Goal: Task Accomplishment & Management: Use online tool/utility

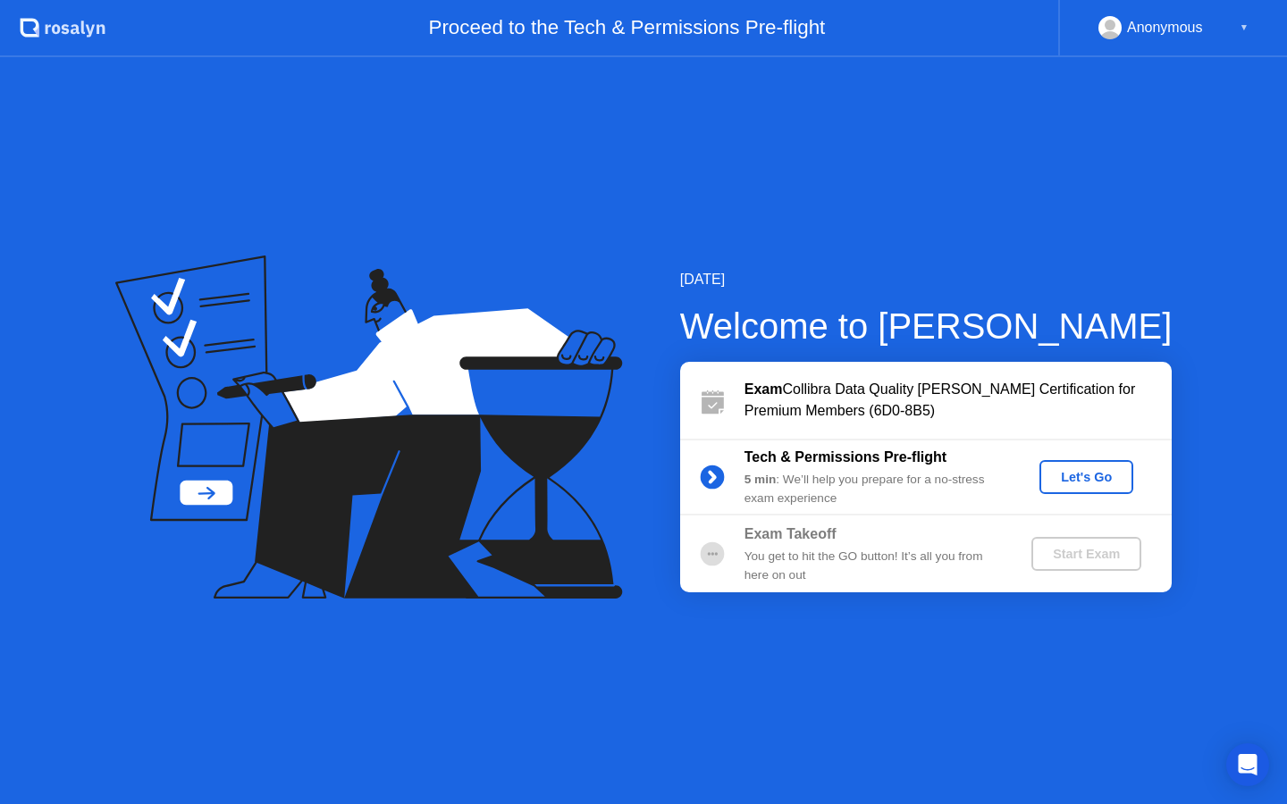
click at [1053, 475] on div "Let's Go" at bounding box center [1087, 477] width 80 height 14
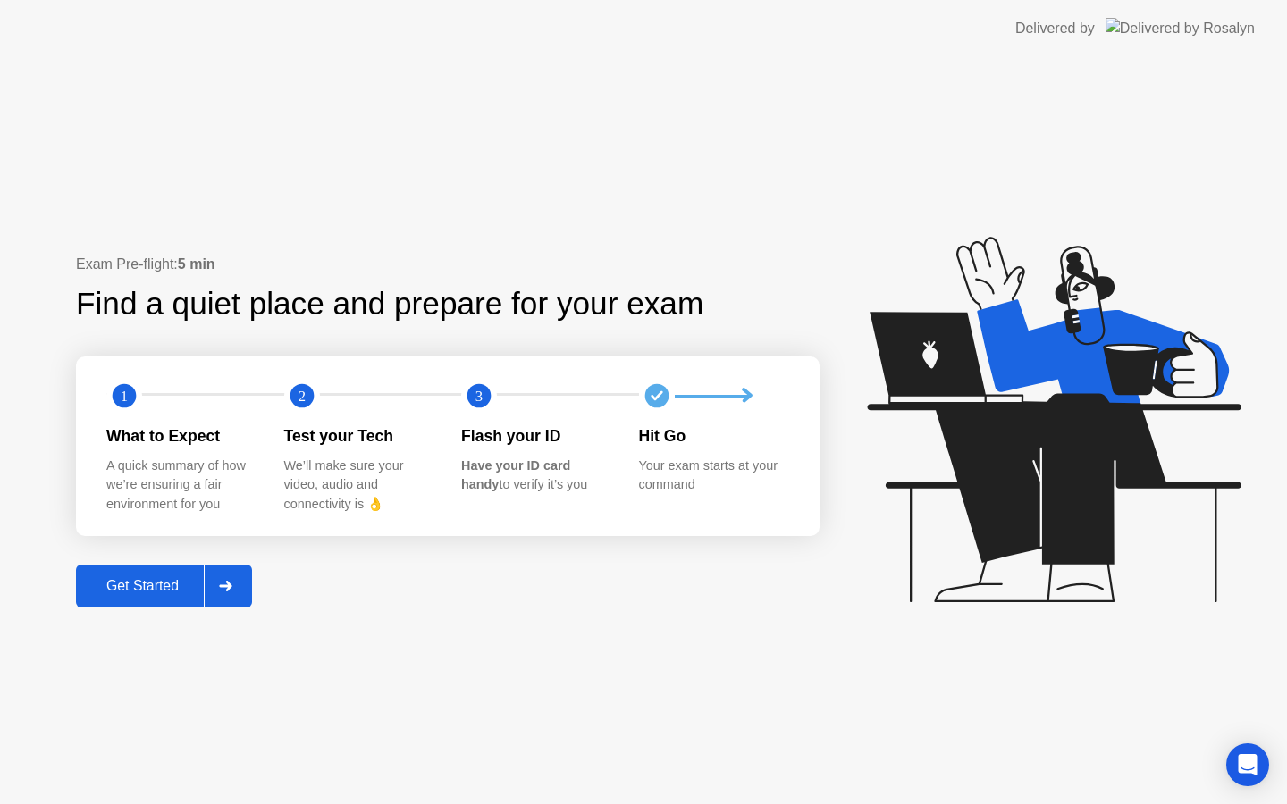
click at [161, 585] on div "Get Started" at bounding box center [142, 586] width 122 height 16
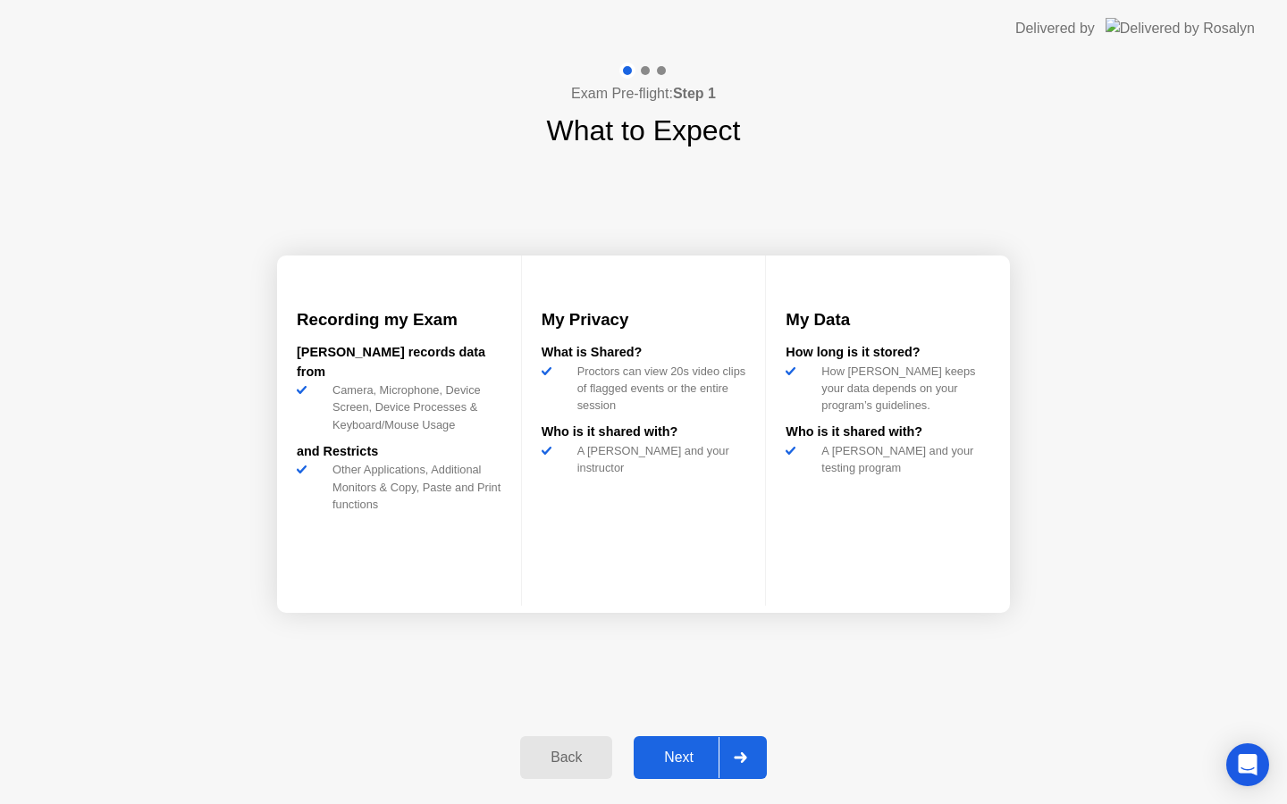
click at [662, 762] on div "Next" at bounding box center [679, 758] width 80 height 16
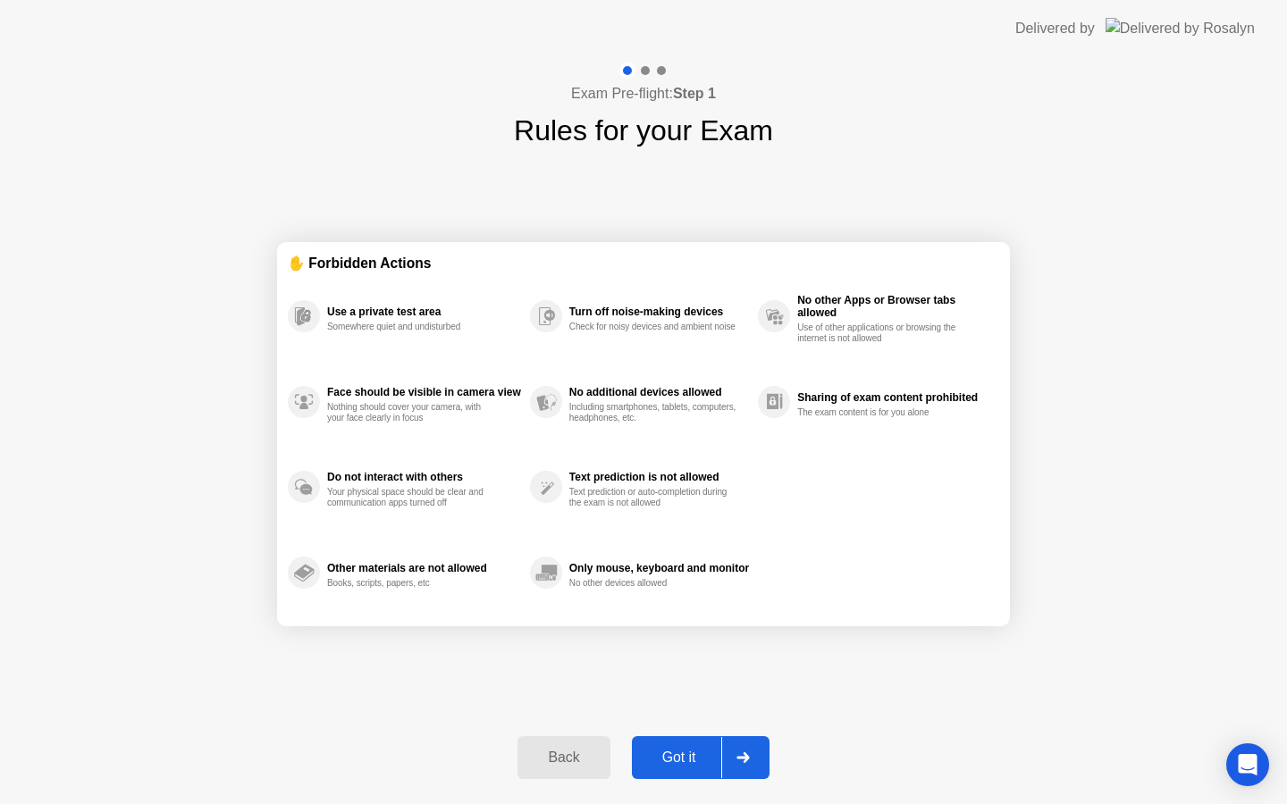
click at [679, 762] on div "Got it" at bounding box center [679, 758] width 84 height 16
select select "**********"
select select "*******"
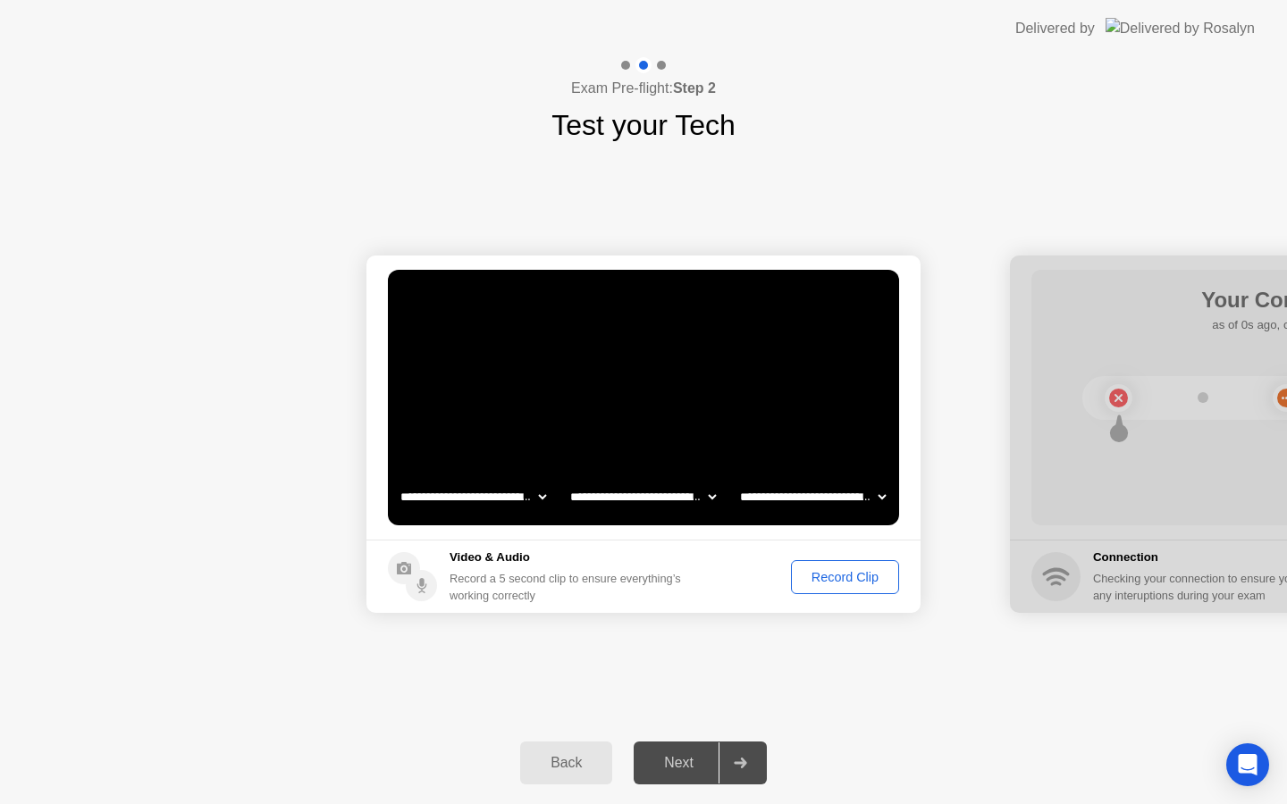
click at [843, 571] on div "Record Clip" at bounding box center [845, 577] width 96 height 14
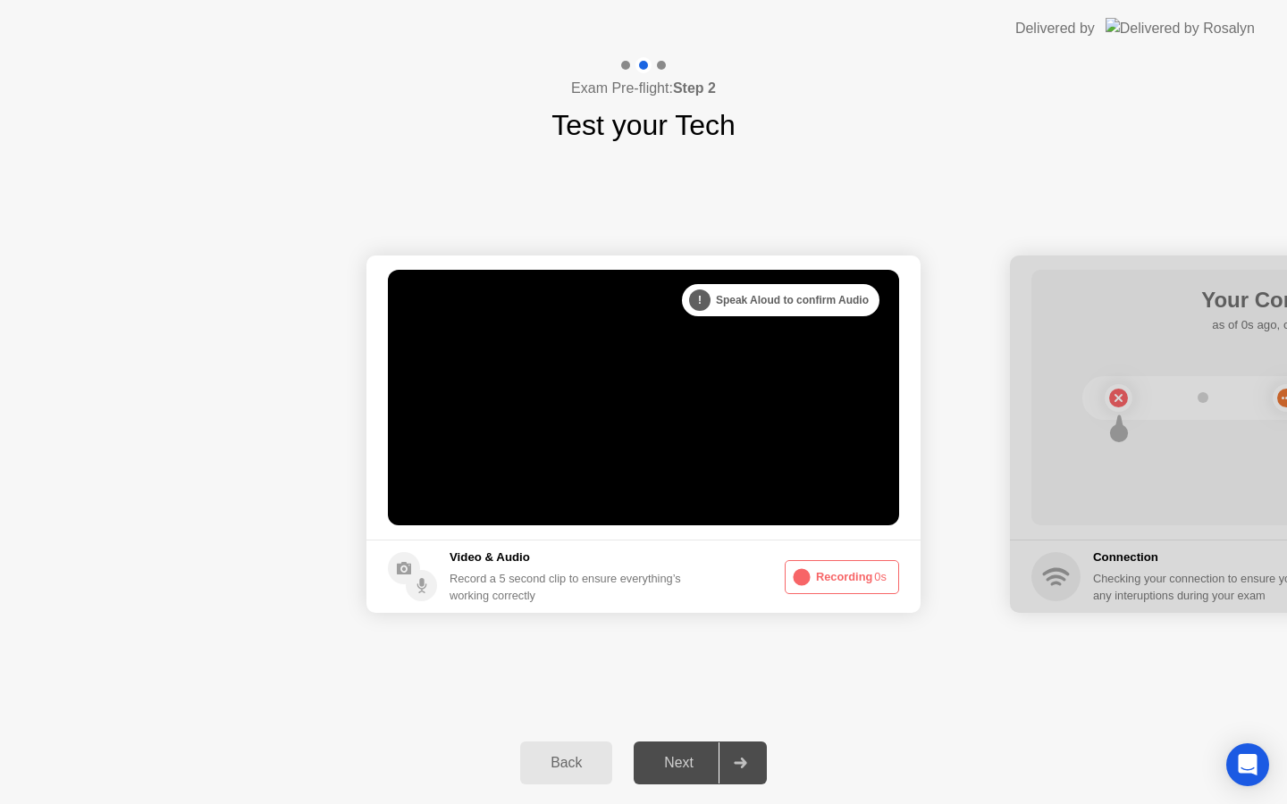
click at [862, 576] on button "Recording 0s" at bounding box center [842, 577] width 114 height 34
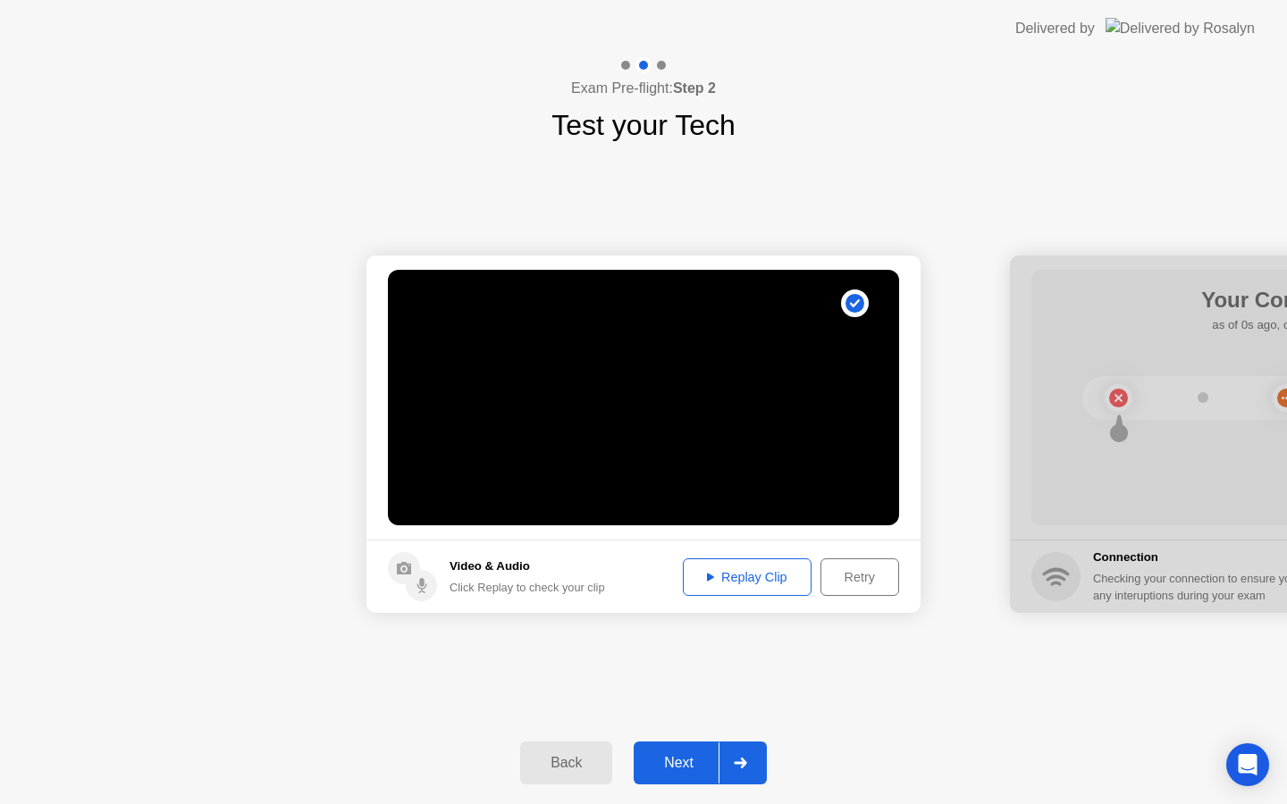
click at [677, 758] on div "Next" at bounding box center [679, 763] width 80 height 16
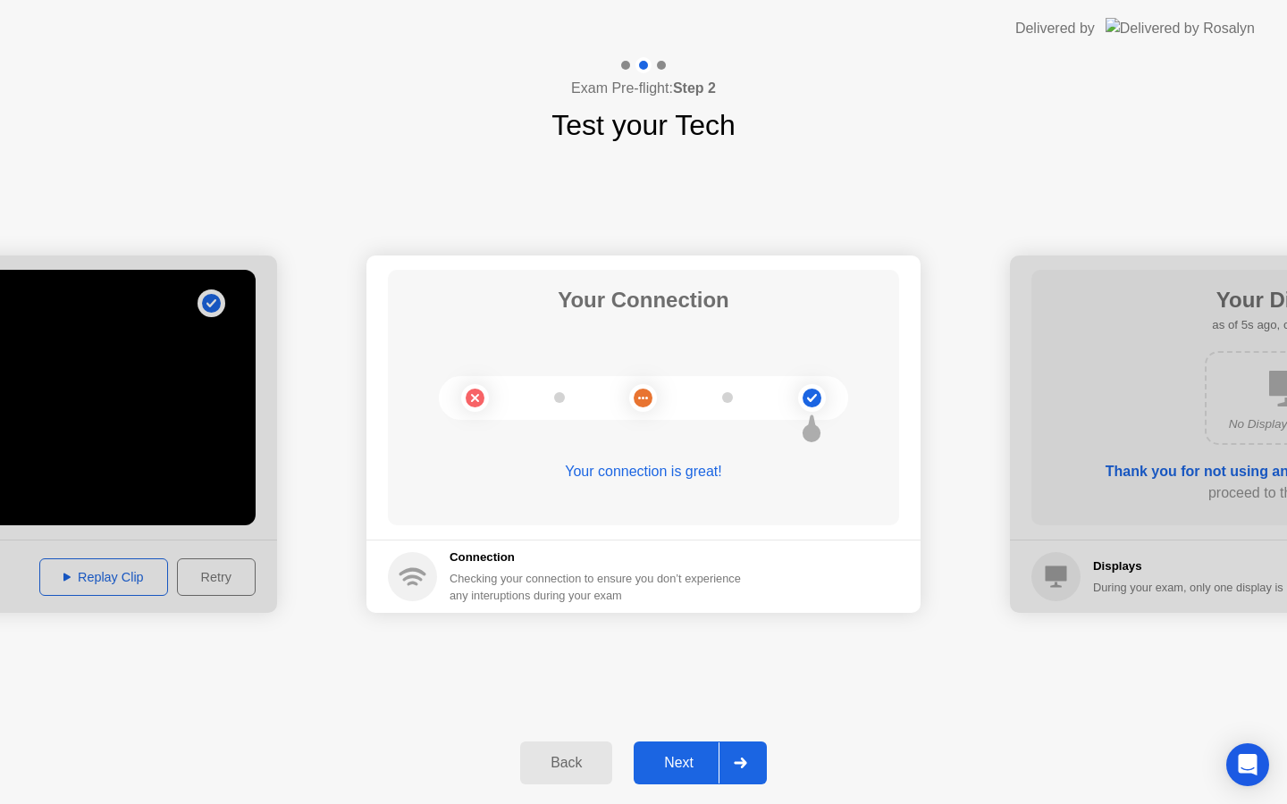
click at [671, 746] on button "Next" at bounding box center [700, 763] width 133 height 43
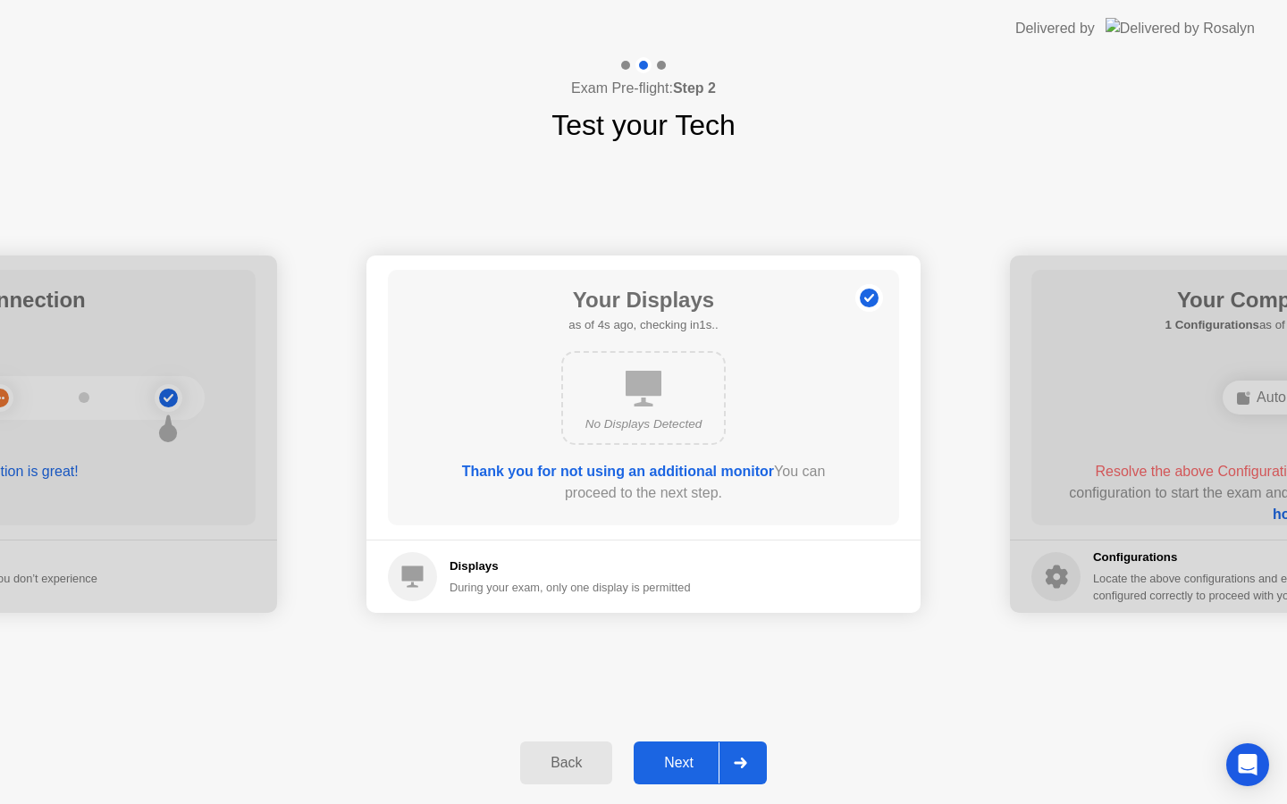
click at [677, 757] on div "Next" at bounding box center [679, 763] width 80 height 16
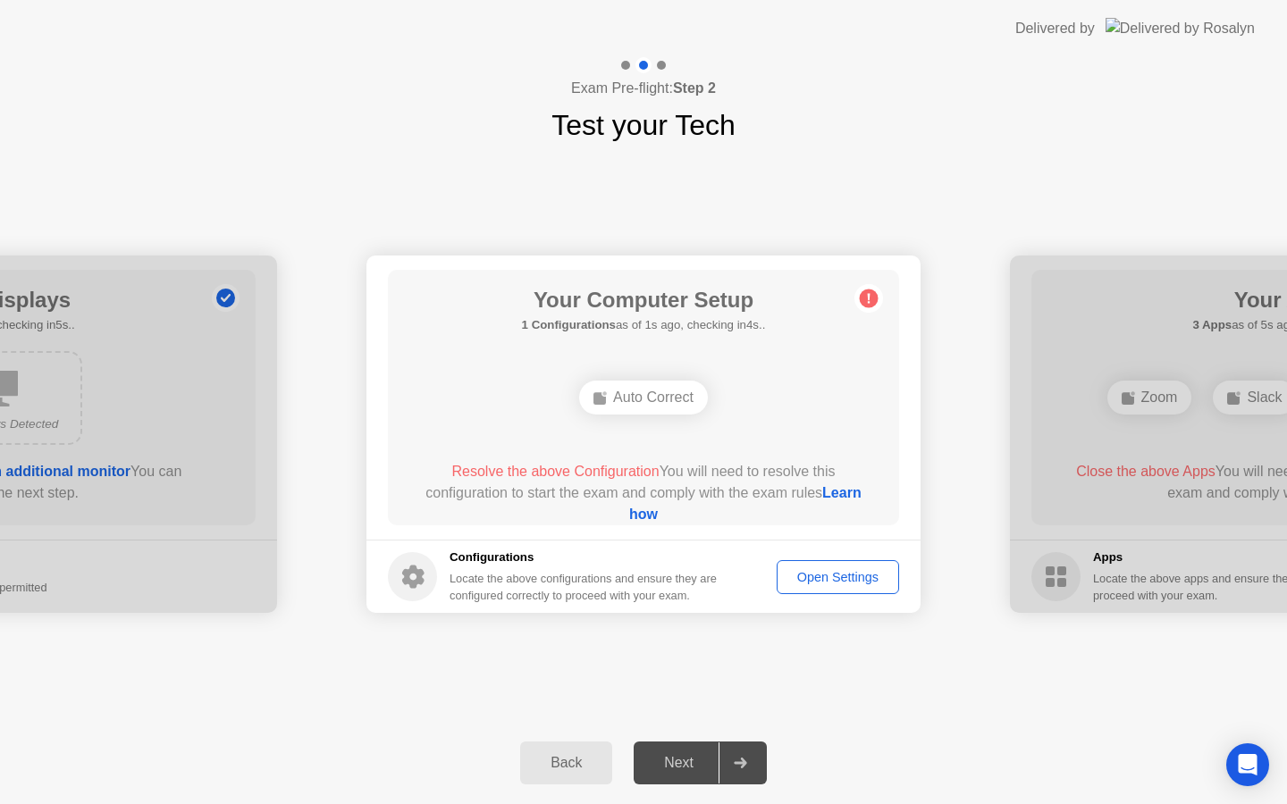
click at [585, 763] on div "Back" at bounding box center [566, 763] width 81 height 16
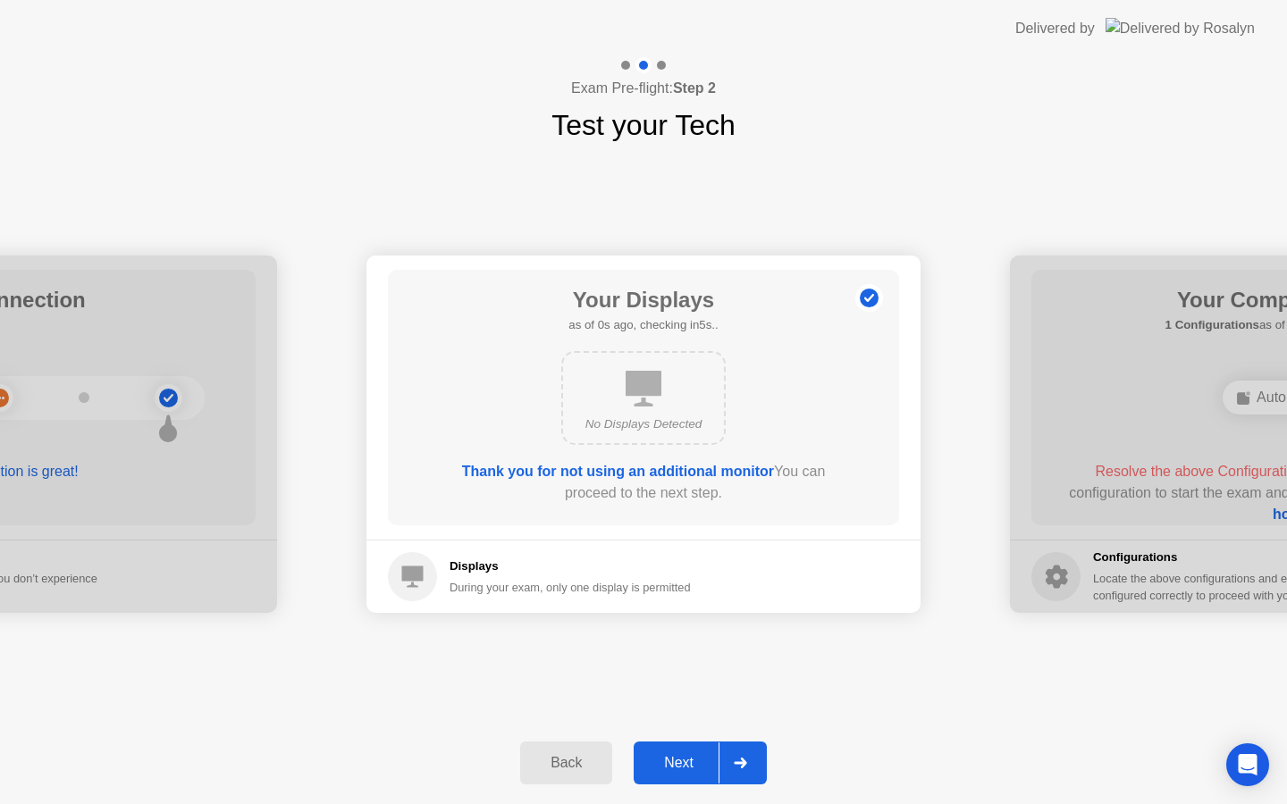
click at [625, 389] on div "No Displays Detected" at bounding box center [643, 398] width 164 height 94
click at [662, 770] on div "Next" at bounding box center [679, 763] width 80 height 16
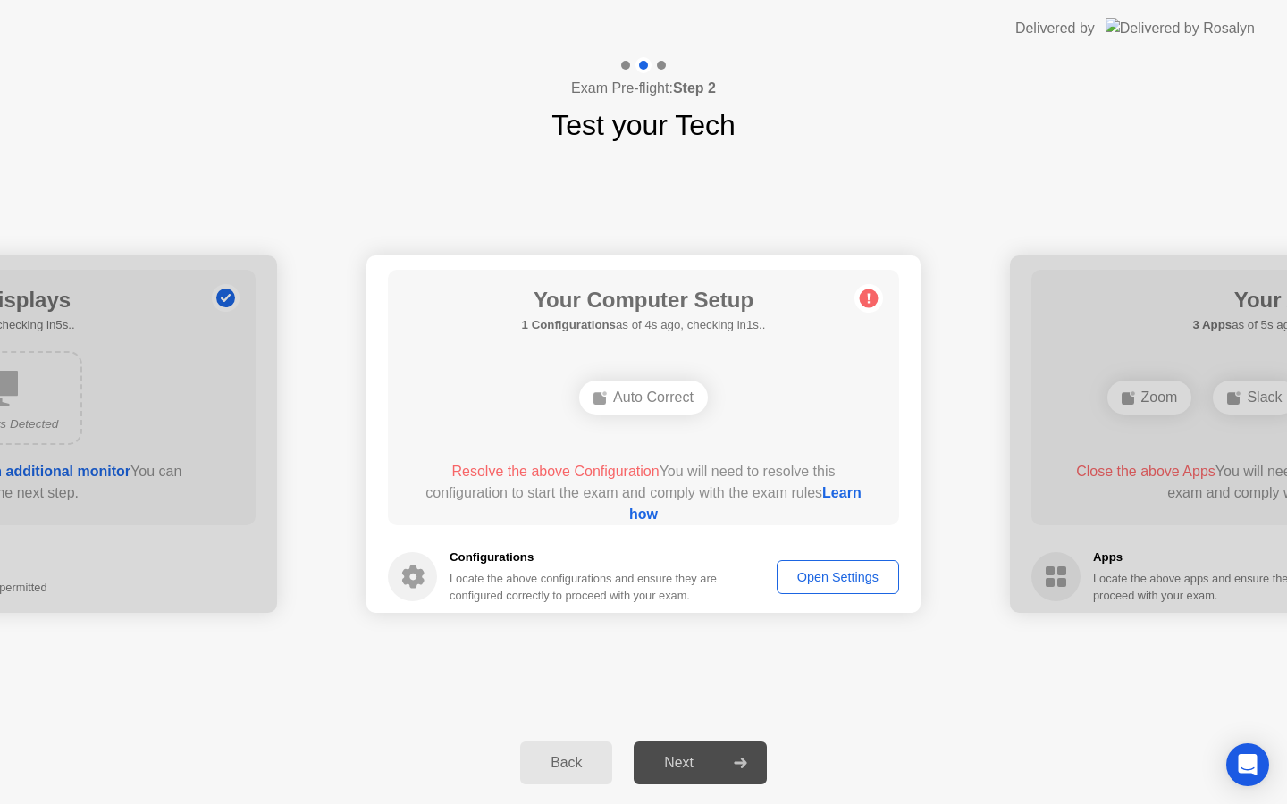
click at [837, 576] on div "Open Settings" at bounding box center [838, 577] width 110 height 14
click at [672, 755] on div "Next" at bounding box center [679, 763] width 80 height 16
click at [673, 771] on div "Next" at bounding box center [679, 763] width 80 height 16
click at [608, 469] on span "Resolve the above Configuration" at bounding box center [554, 471] width 207 height 15
click at [625, 402] on div "Auto Correct" at bounding box center [643, 398] width 129 height 34
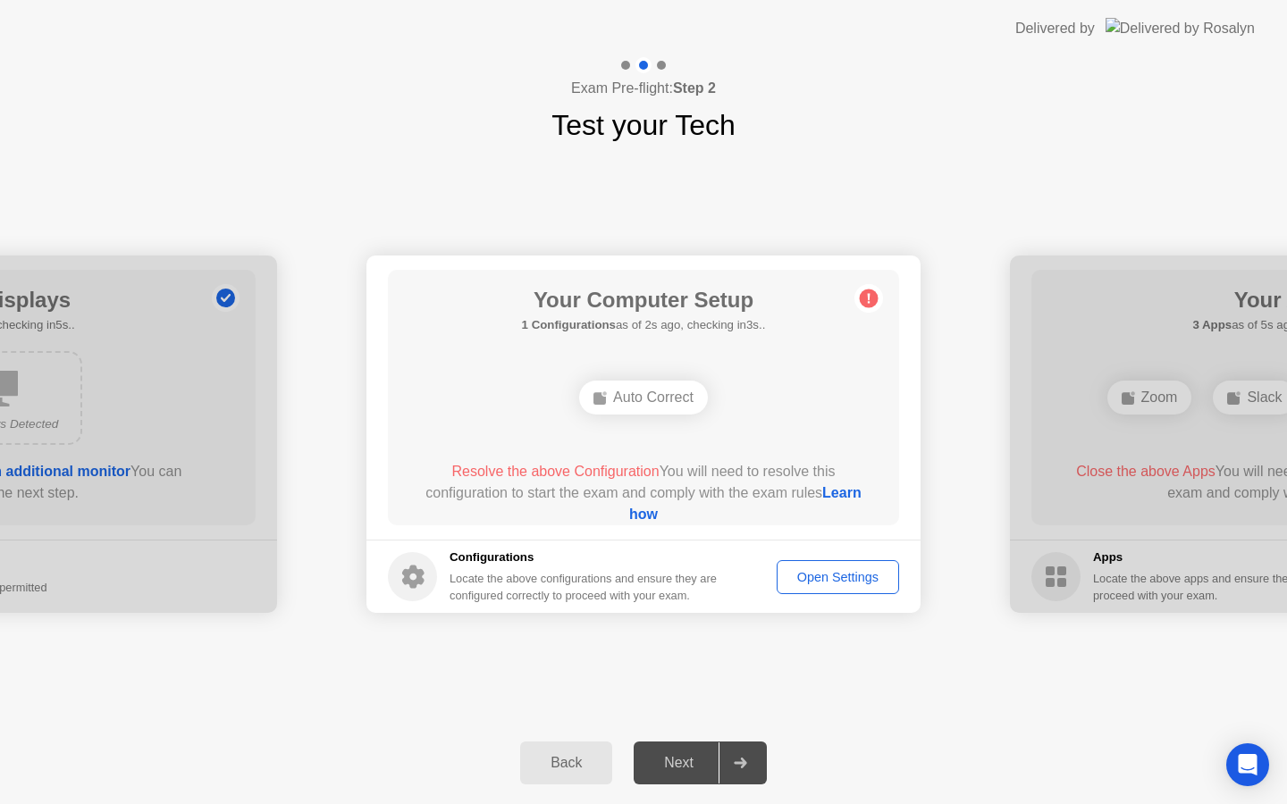
click at [625, 402] on div "Auto Correct" at bounding box center [643, 398] width 129 height 34
click at [875, 298] on circle at bounding box center [869, 299] width 19 height 19
drag, startPoint x: 653, startPoint y: 509, endPoint x: 737, endPoint y: 575, distance: 106.4
click at [737, 575] on app-configurations "Your Computer Setup 1 Configurations as of 0s ago, checking in5s.. Auto Correct…" at bounding box center [643, 434] width 554 height 357
click at [811, 585] on div "Open Settings" at bounding box center [838, 577] width 110 height 14
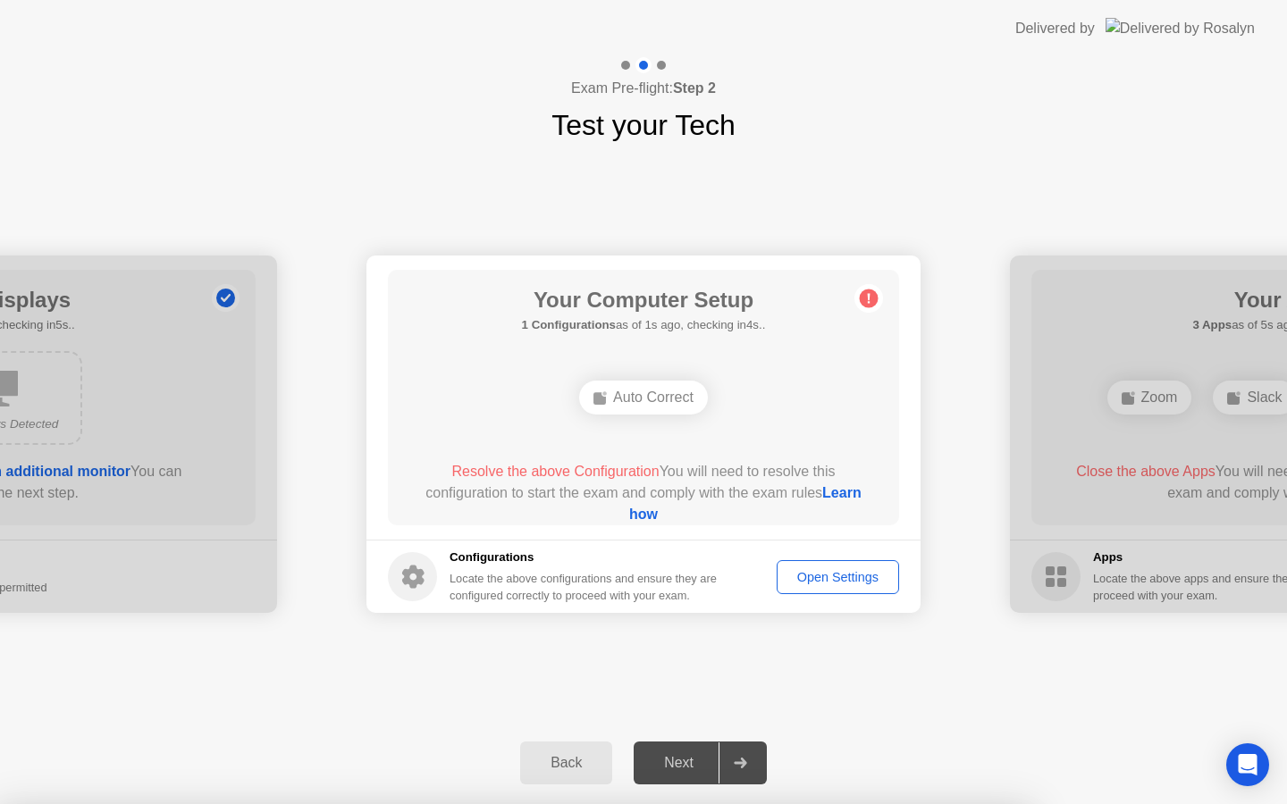
click at [668, 405] on div "Auto Correct" at bounding box center [643, 398] width 129 height 34
click at [826, 570] on div "Open Settings" at bounding box center [838, 577] width 110 height 14
